Goal: Find contact information: Find contact information

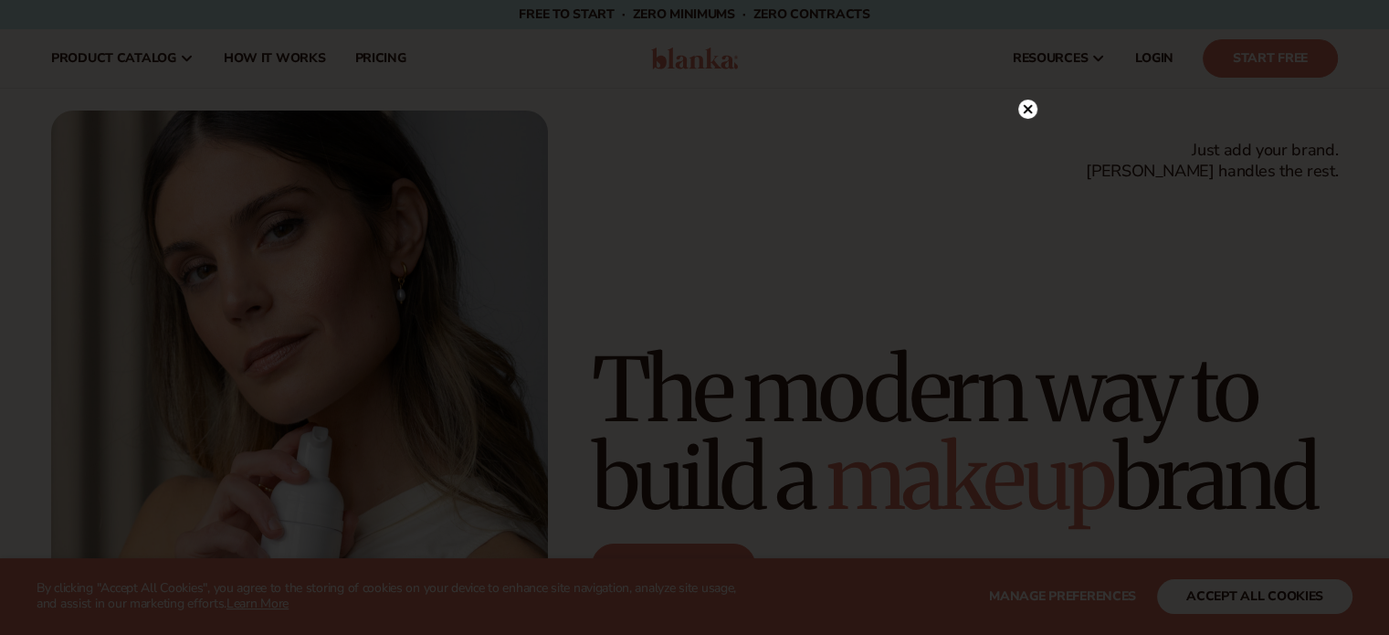
click at [1029, 106] on icon at bounding box center [1027, 109] width 9 height 9
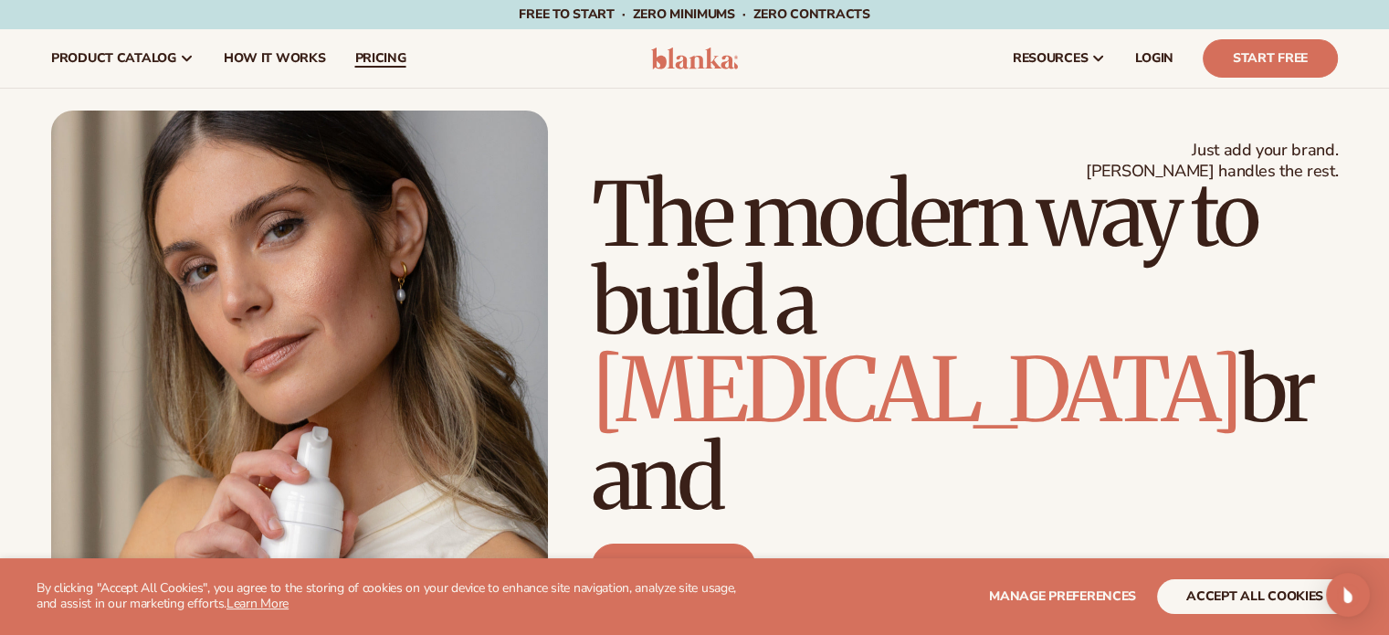
click at [375, 65] on span "pricing" at bounding box center [379, 58] width 51 height 15
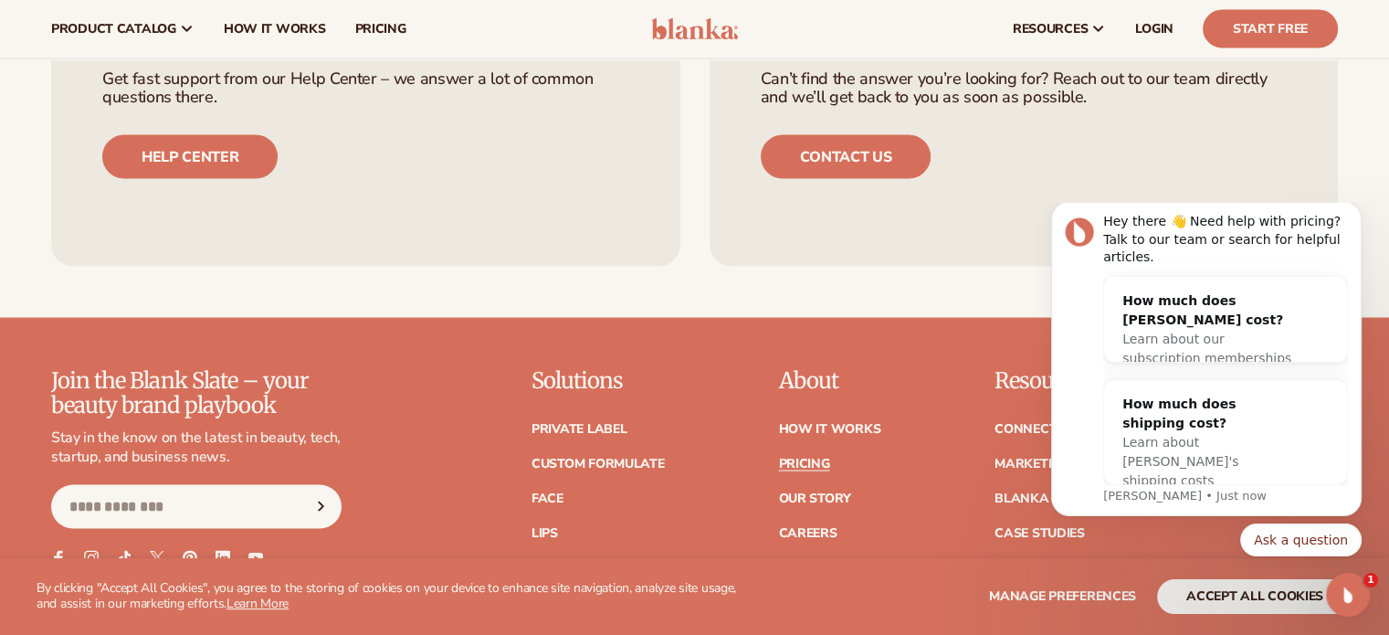
scroll to position [3530, 0]
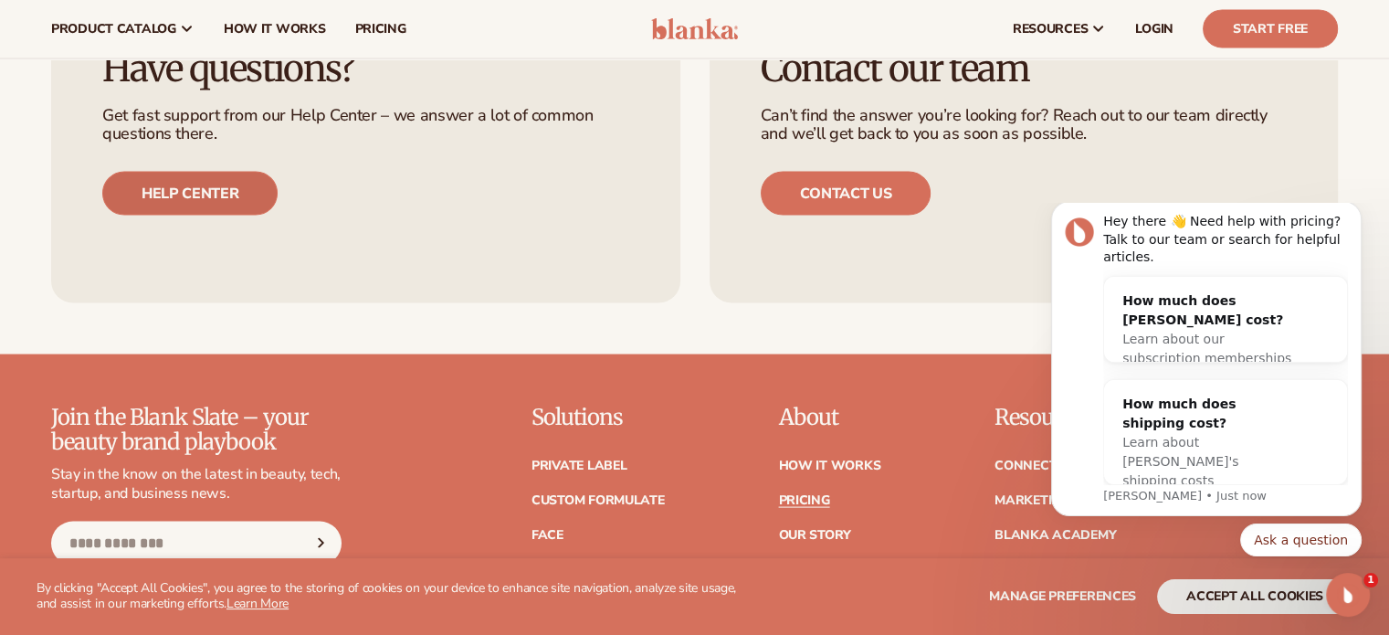
click at [218, 207] on link "Help center" at bounding box center [189, 194] width 175 height 44
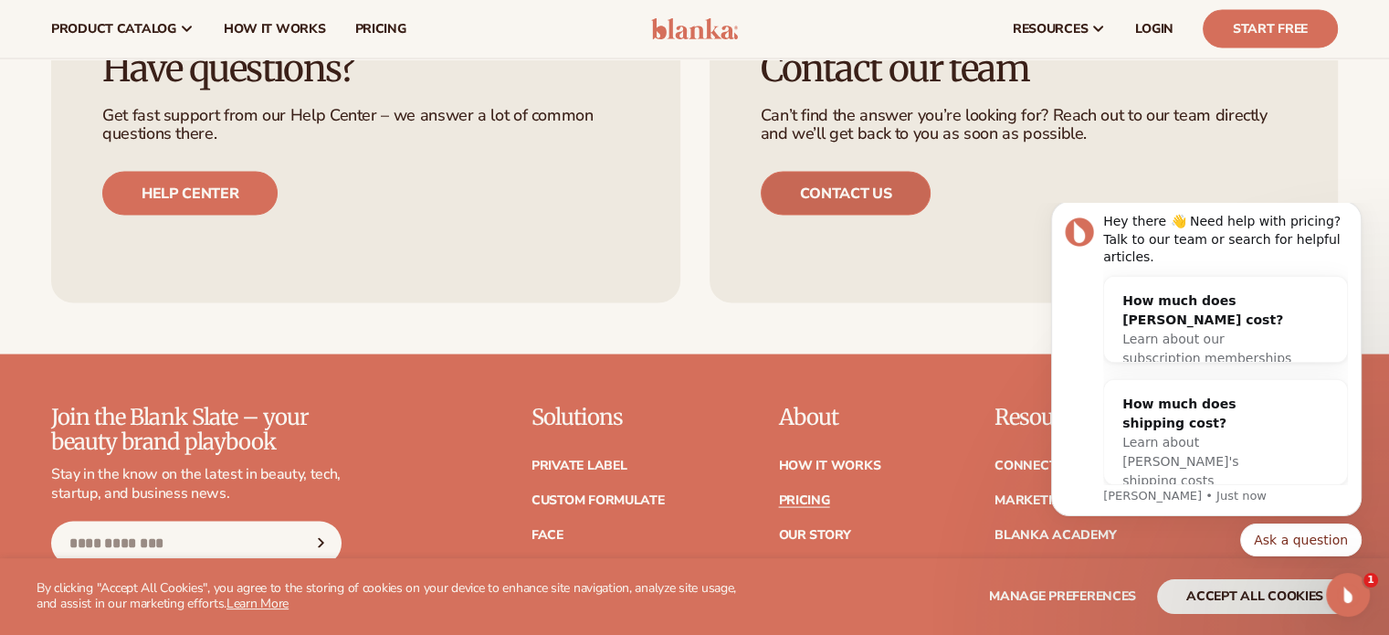
click at [872, 183] on link "Contact us" at bounding box center [846, 194] width 171 height 44
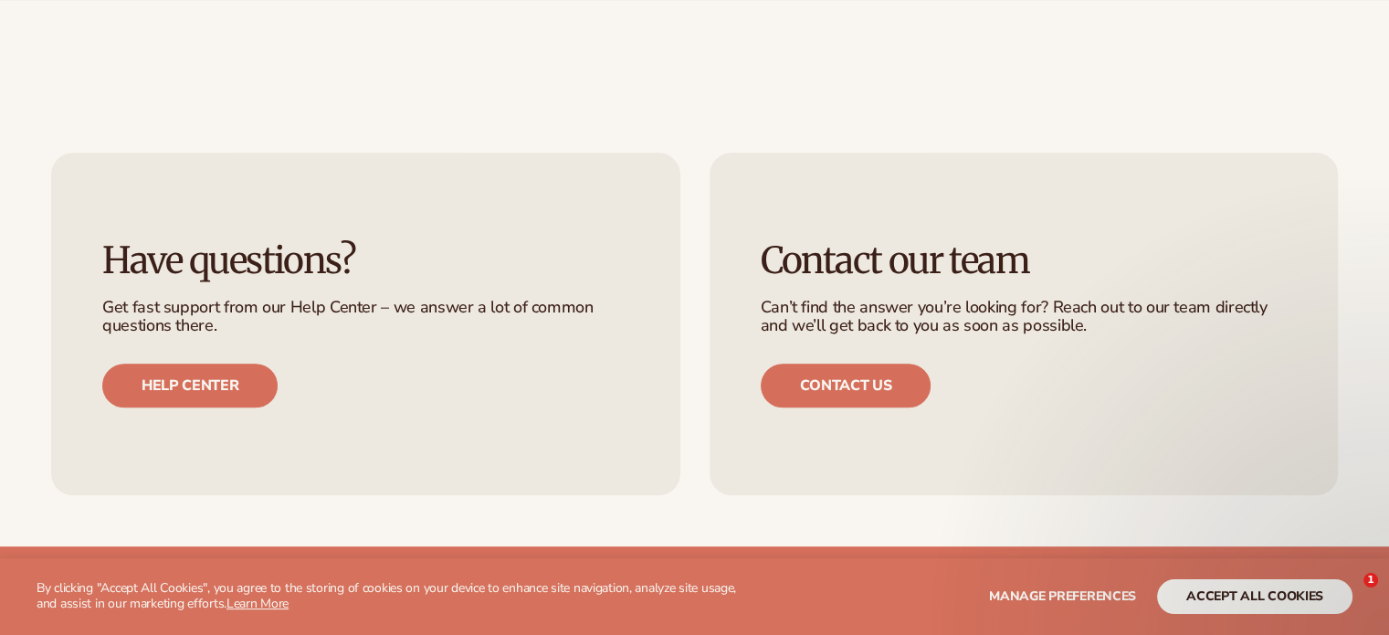
scroll to position [1610, 0]
